Goal: Find specific page/section

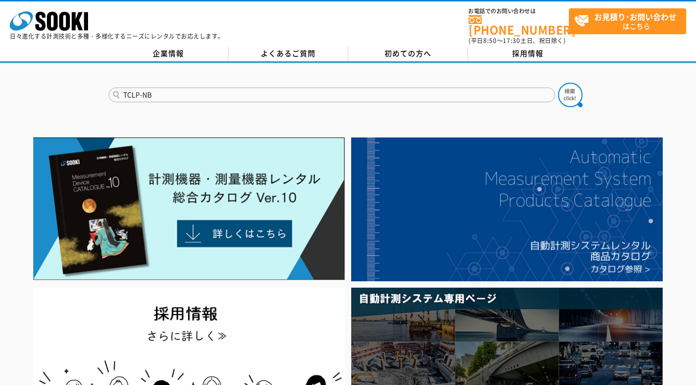
click at [558, 83] on button at bounding box center [570, 95] width 24 height 24
drag, startPoint x: 158, startPoint y: 88, endPoint x: 113, endPoint y: 93, distance: 45.8
click at [113, 93] on input "TCLP-NB" at bounding box center [332, 95] width 446 height 15
type input "DH-14A"
click at [558, 83] on button at bounding box center [570, 95] width 24 height 24
